Goal: Information Seeking & Learning: Learn about a topic

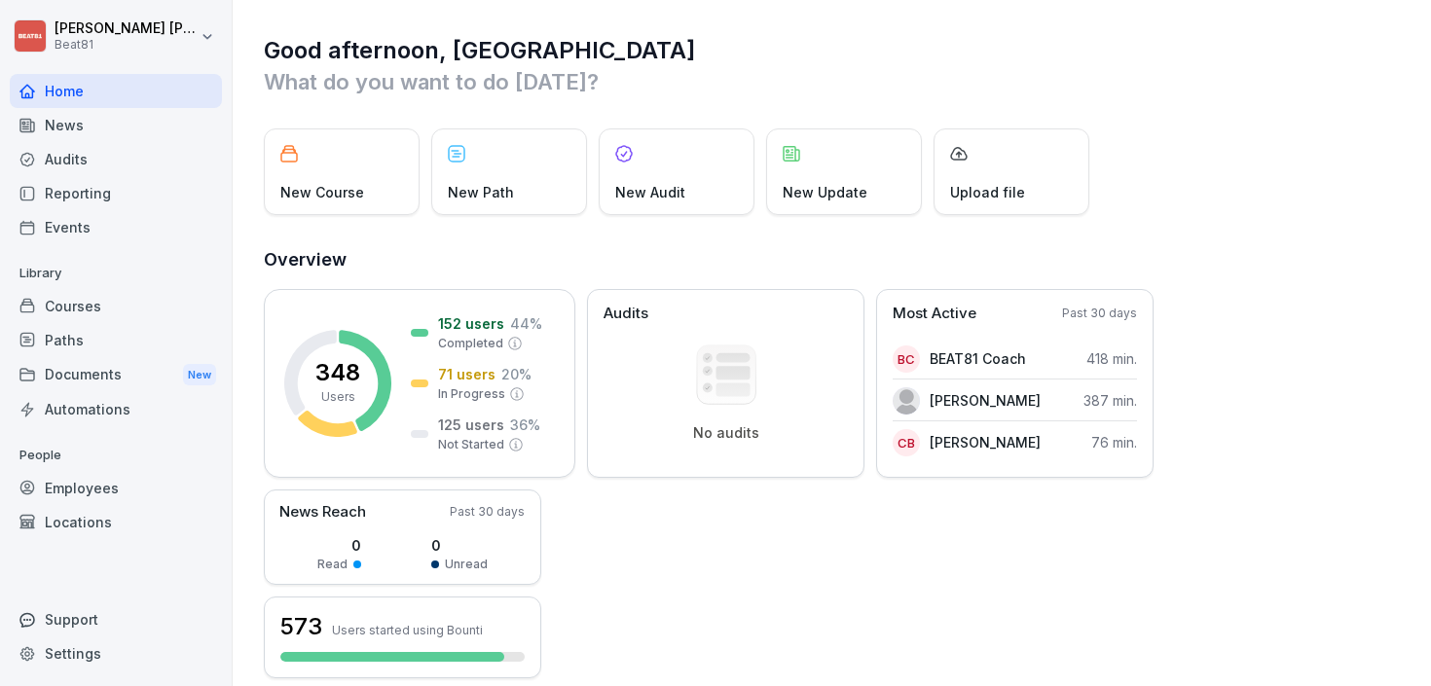
click at [73, 295] on div "Courses" at bounding box center [116, 306] width 212 height 34
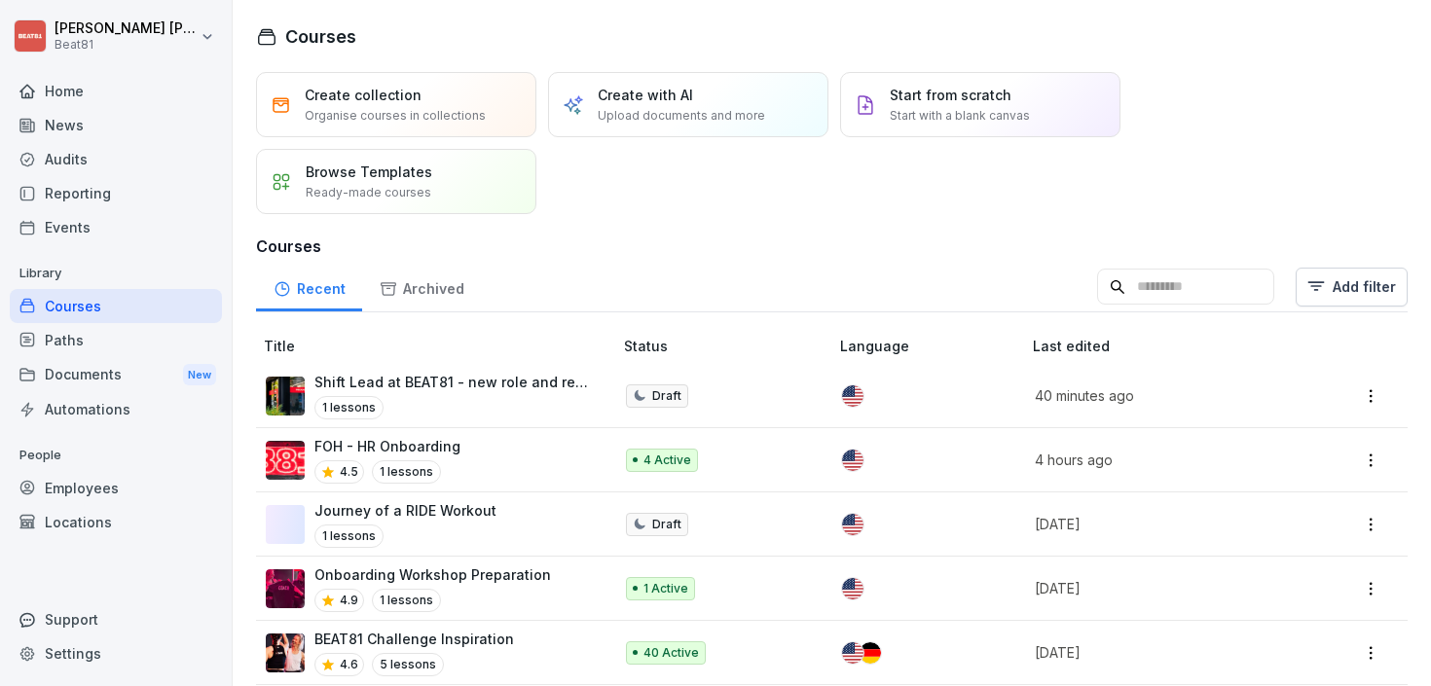
click at [444, 393] on div "Shift Lead at BEAT81 - new role and responsibilities 1 lessons" at bounding box center [453, 396] width 278 height 48
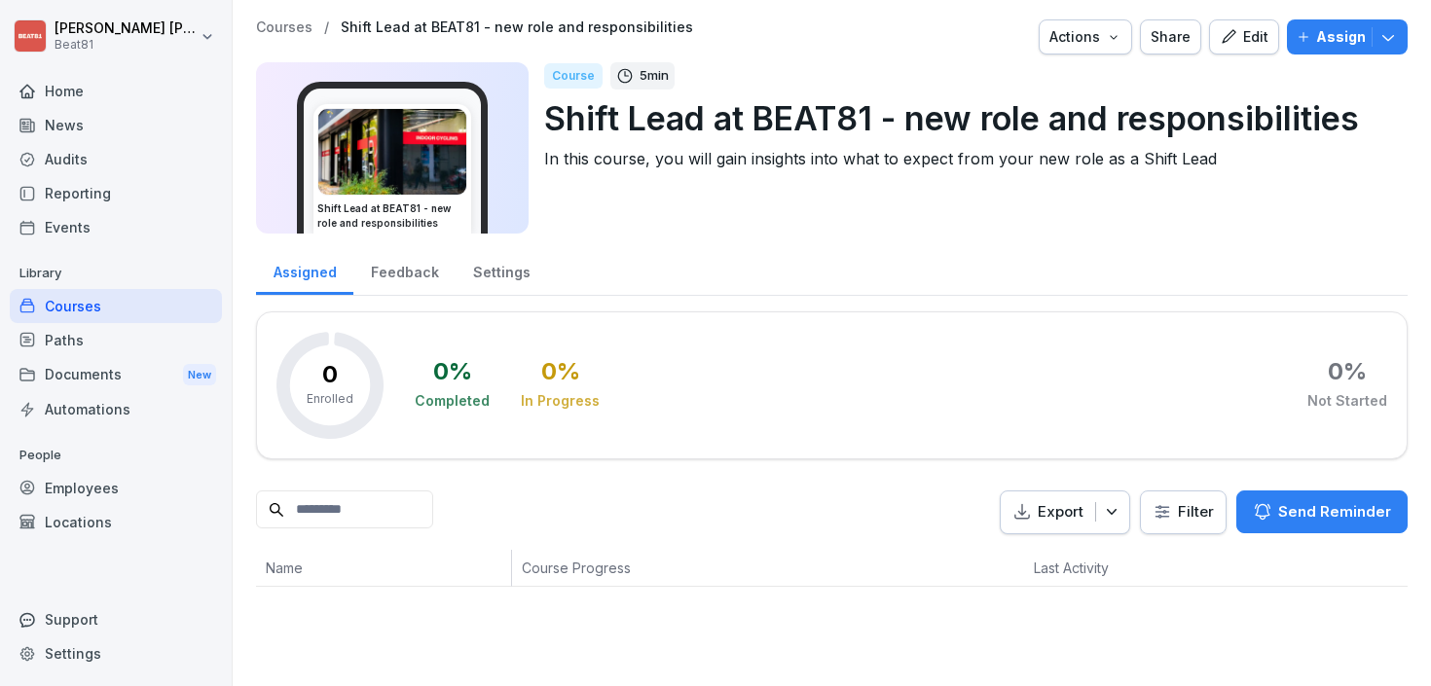
click at [1234, 28] on icon "button" at bounding box center [1228, 37] width 18 height 18
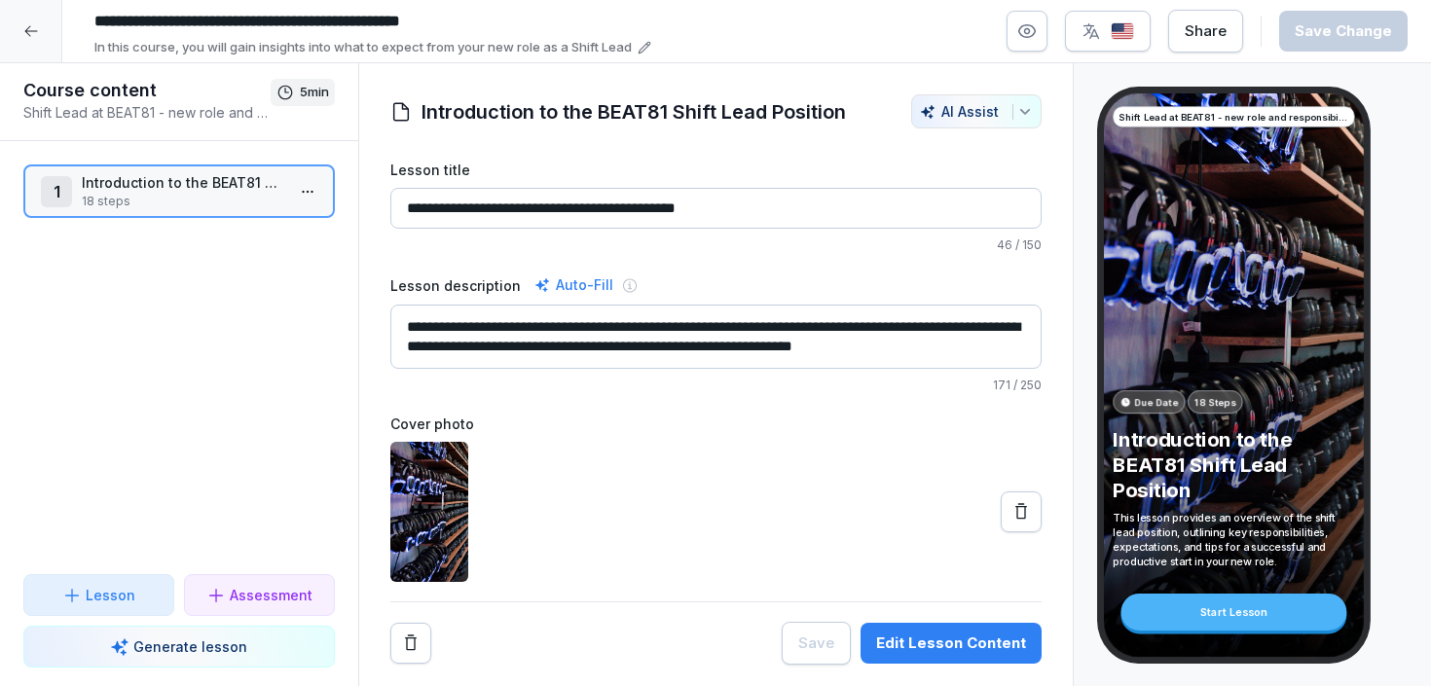
click at [205, 192] on p "Introduction to the BEAT81 Shift Lead Position" at bounding box center [183, 182] width 202 height 20
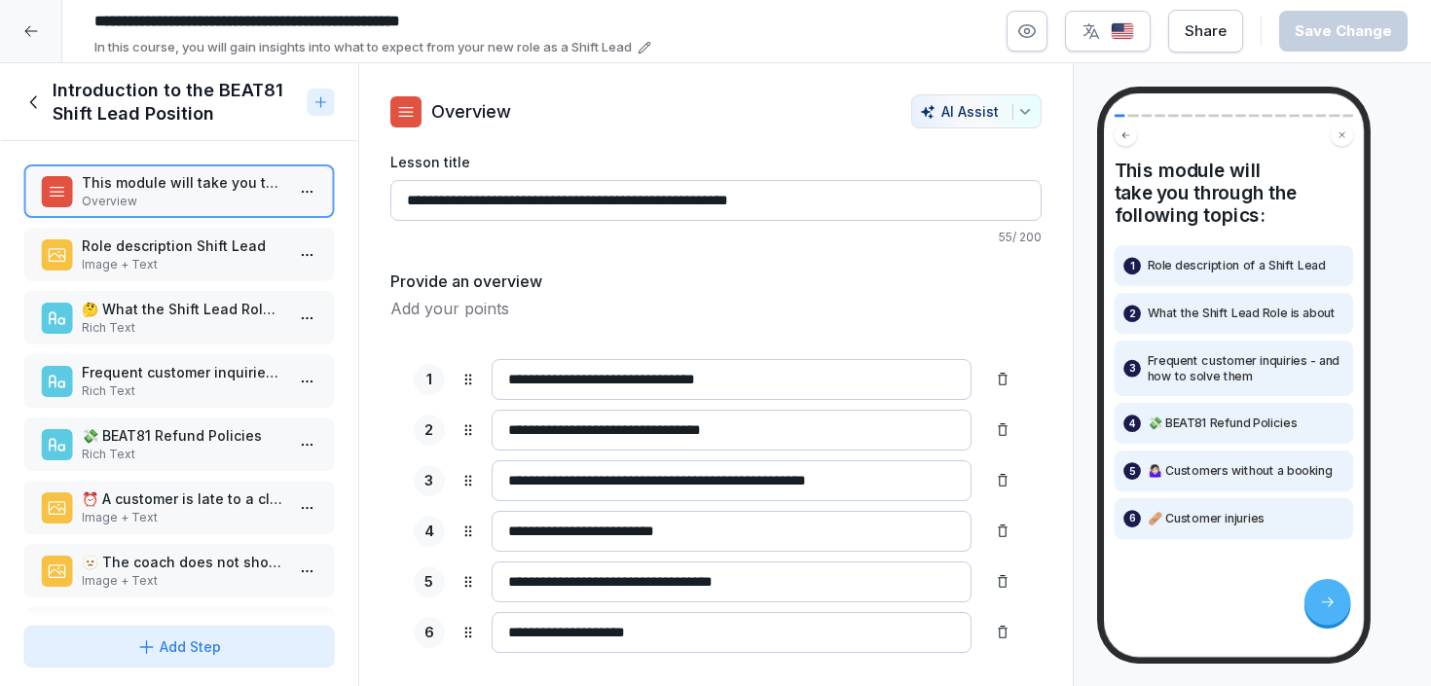
click at [37, 19] on div at bounding box center [31, 31] width 62 height 62
